Goal: Navigation & Orientation: Find specific page/section

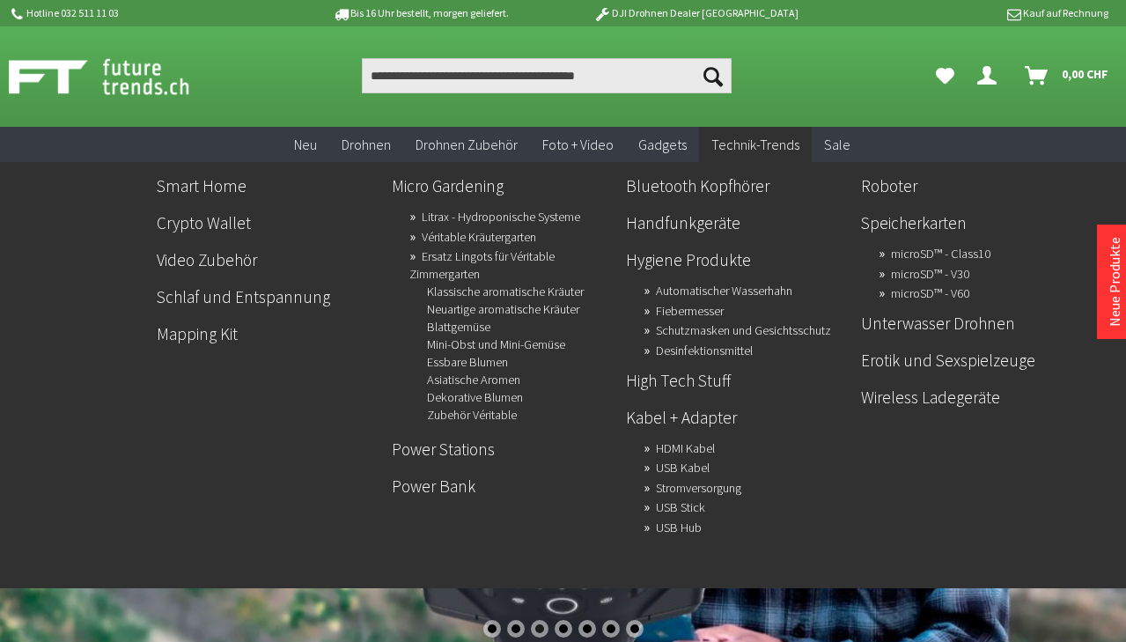
click at [771, 148] on span "Technik-Trends" at bounding box center [755, 145] width 88 height 18
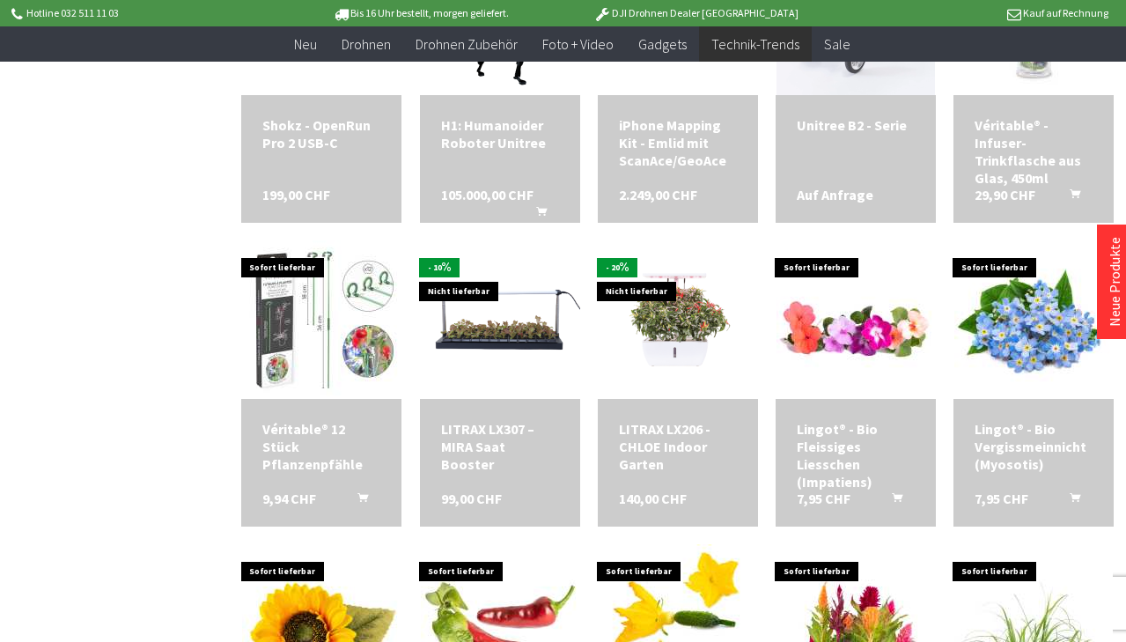
scroll to position [2289, 0]
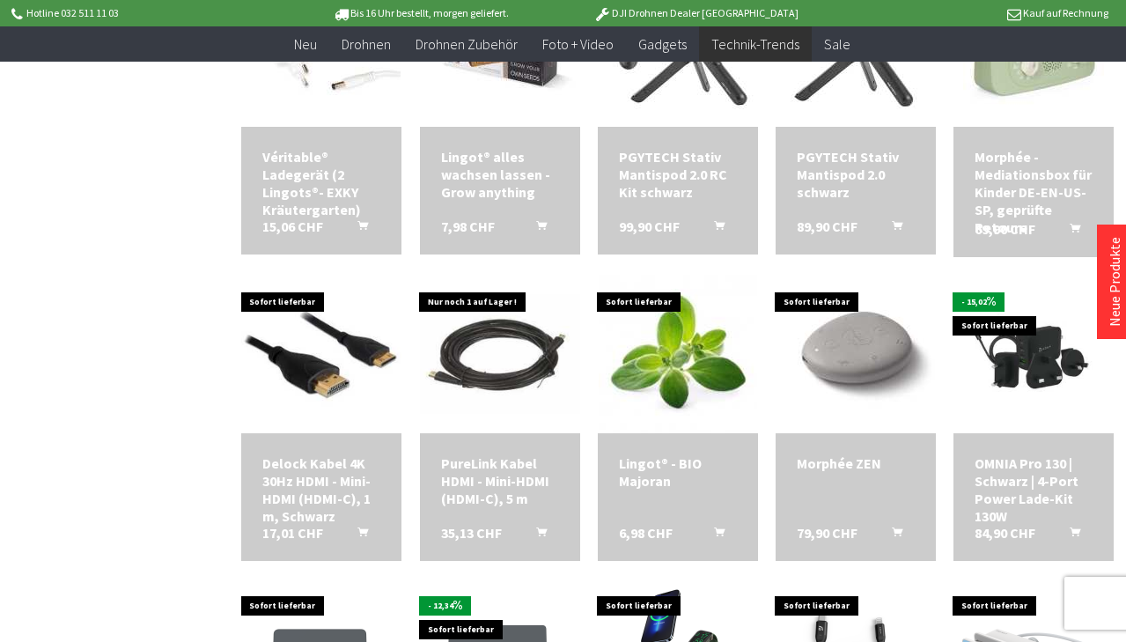
scroll to position [3815, 0]
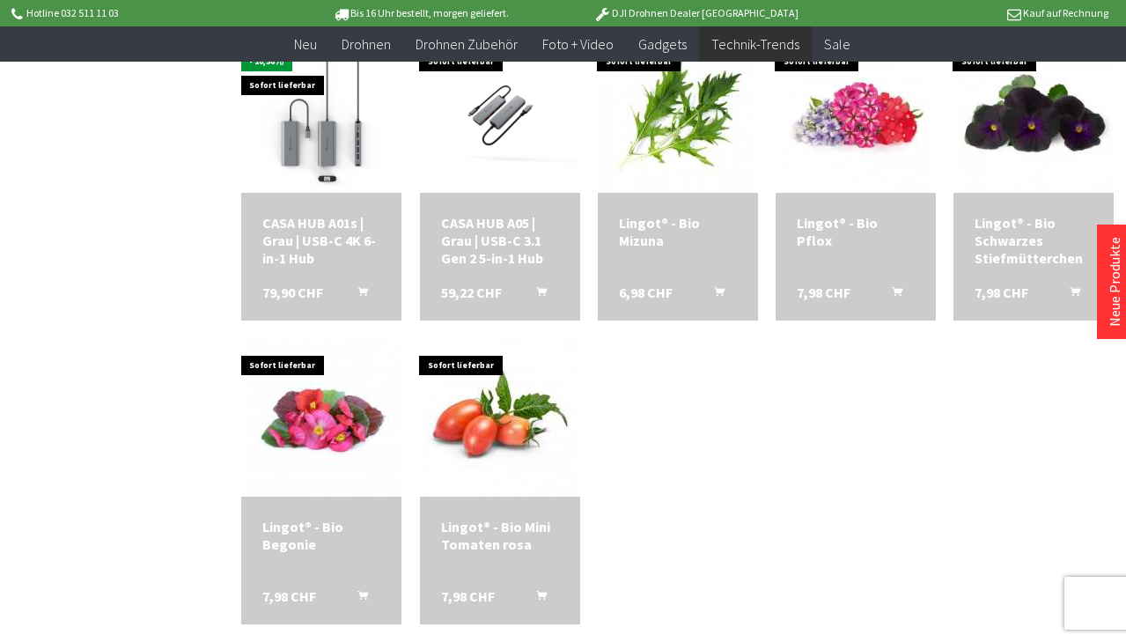
scroll to position [4989, 0]
